Goal: Book appointment/travel/reservation

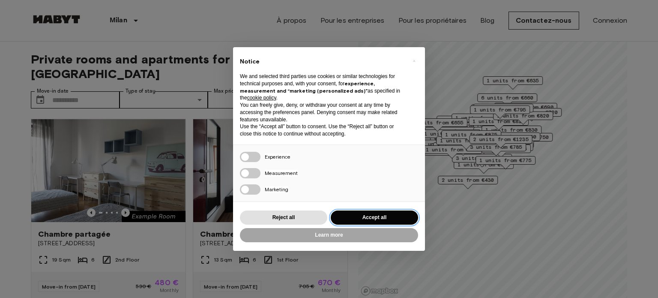
click at [346, 219] on button "Accept all" at bounding box center [373, 217] width 87 height 14
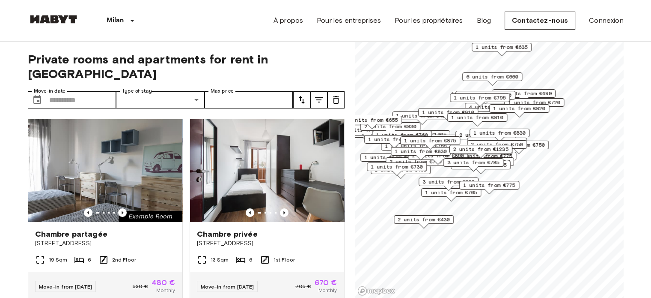
drag, startPoint x: 534, startPoint y: 107, endPoint x: 512, endPoint y: 133, distance: 34.0
click at [512, 133] on span "1 units from €830" at bounding box center [499, 133] width 52 height 8
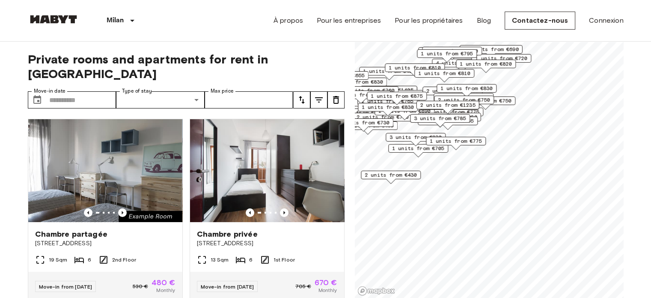
drag, startPoint x: 498, startPoint y: 99, endPoint x: 466, endPoint y: 54, distance: 55.2
click at [466, 54] on span "1 units from €795" at bounding box center [447, 54] width 52 height 8
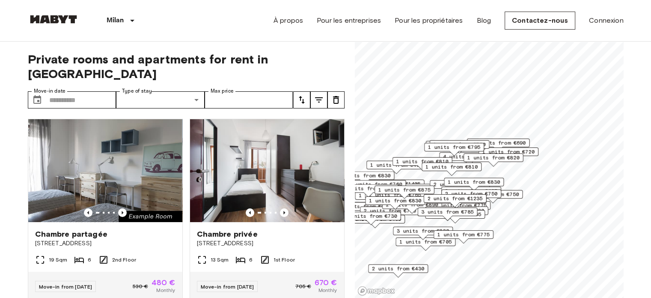
drag, startPoint x: 465, startPoint y: 70, endPoint x: 474, endPoint y: 171, distance: 101.4
click at [474, 167] on div "1 units from €820" at bounding box center [493, 159] width 60 height 13
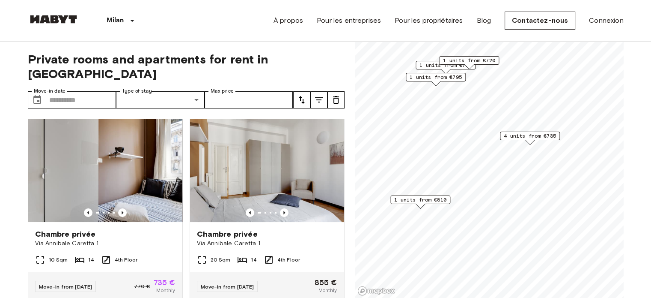
click at [528, 136] on span "4 units from €735" at bounding box center [530, 136] width 52 height 8
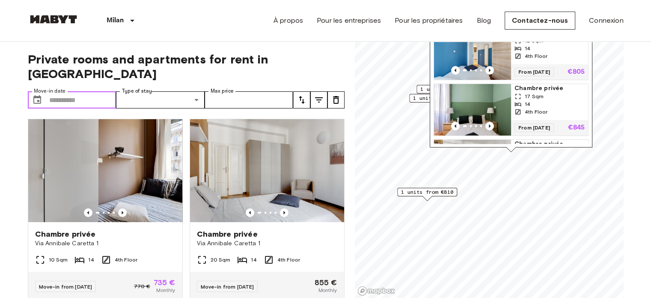
click at [73, 91] on input "Move-in date" at bounding box center [82, 99] width 67 height 17
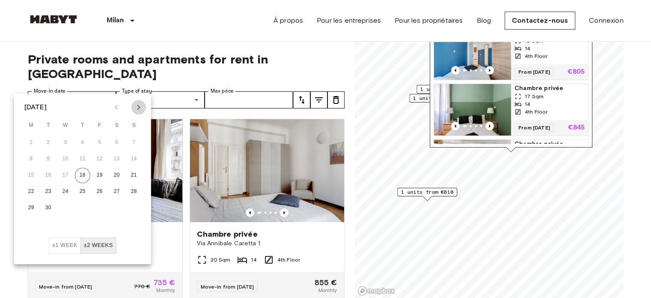
click at [139, 114] on button "Next month" at bounding box center [138, 107] width 15 height 15
drag, startPoint x: 57, startPoint y: 148, endPoint x: 65, endPoint y: 145, distance: 8.3
click at [65, 145] on div "1 2 3 4 5" at bounding box center [82, 142] width 137 height 15
click at [65, 145] on button "1" at bounding box center [65, 142] width 15 height 15
type input "**********"
